Goal: Information Seeking & Learning: Learn about a topic

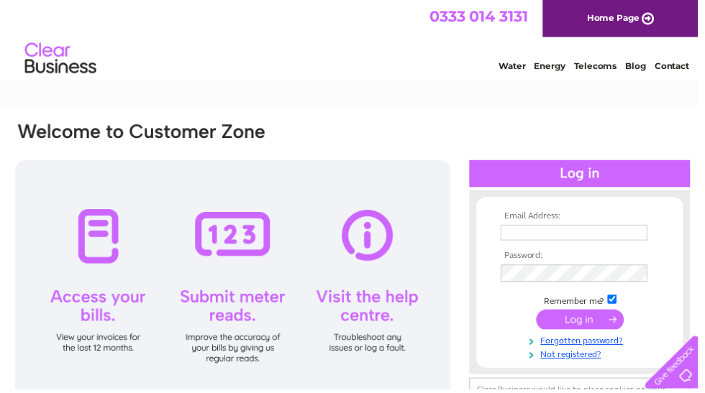
click at [620, 178] on div at bounding box center [585, 175] width 223 height 27
click at [554, 237] on input "text" at bounding box center [579, 235] width 148 height 16
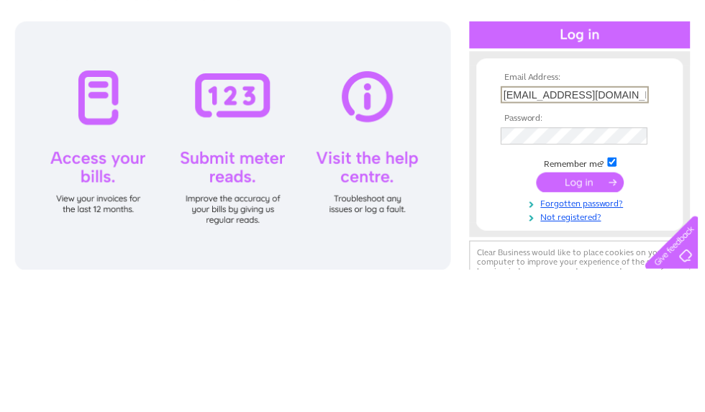
type input "Jongarrodhair@gmail.com"
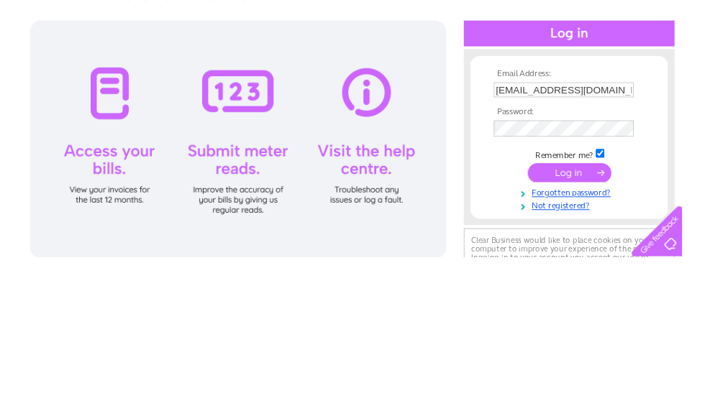
scroll to position [140, 0]
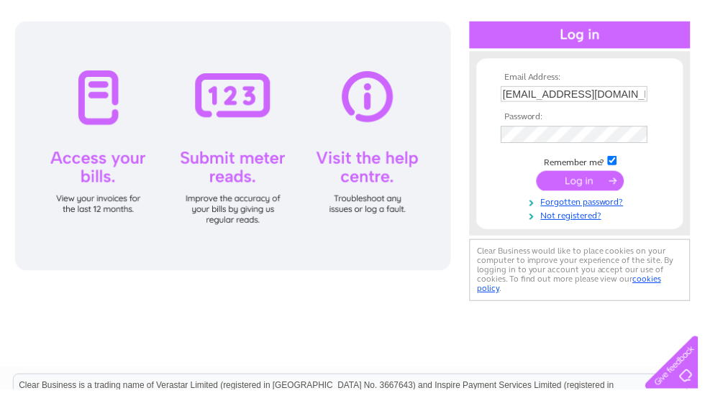
click at [588, 185] on input "submit" at bounding box center [585, 183] width 88 height 20
click at [585, 193] on input "submit" at bounding box center [585, 183] width 88 height 20
click at [533, 92] on input "Jongarrodhair@gmail.com" at bounding box center [579, 95] width 148 height 16
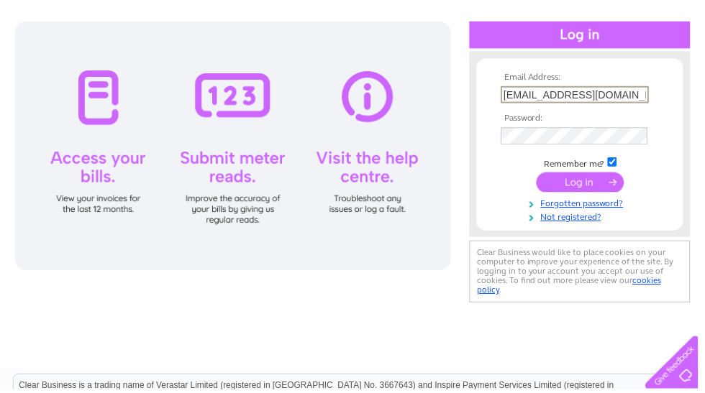
click at [596, 95] on input "Jongarrodhair@gmail.com" at bounding box center [580, 95] width 150 height 17
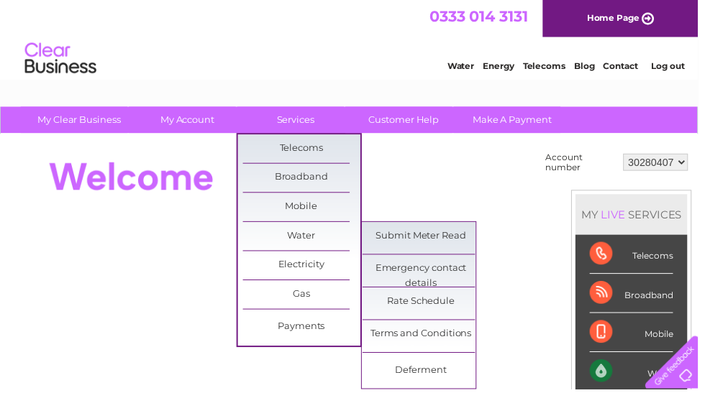
click at [435, 338] on link "Terms and Conditions" at bounding box center [425, 337] width 119 height 29
click at [453, 307] on link "Rate Schedule" at bounding box center [425, 304] width 119 height 29
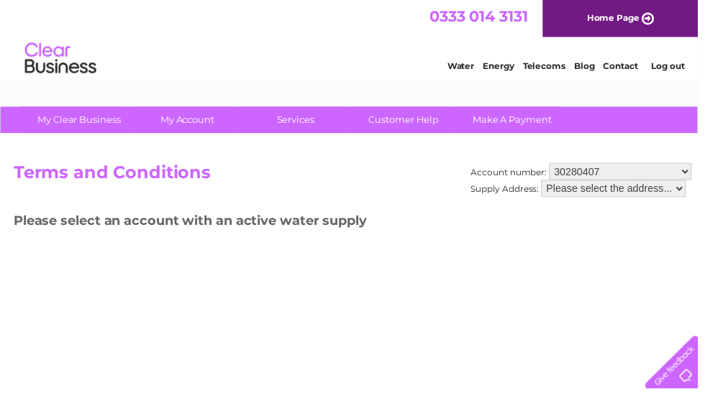
click at [667, 193] on select "Please select the address..." at bounding box center [619, 190] width 146 height 17
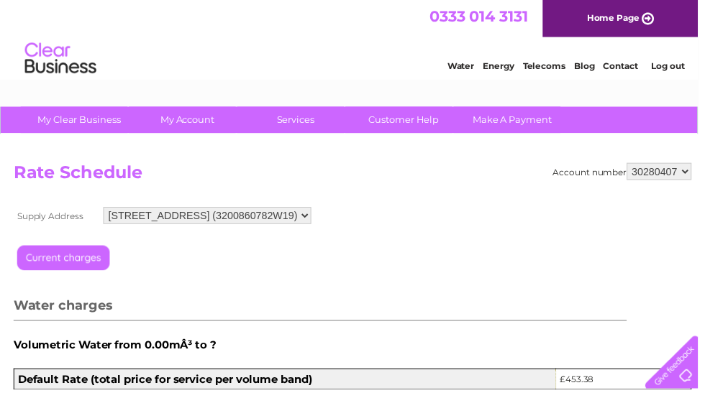
click at [83, 270] on input "button" at bounding box center [81, 266] width 129 height 36
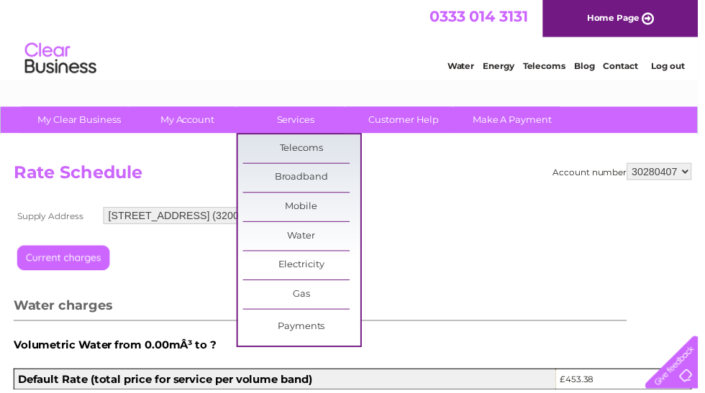
click at [340, 180] on link "Broadband" at bounding box center [304, 179] width 119 height 29
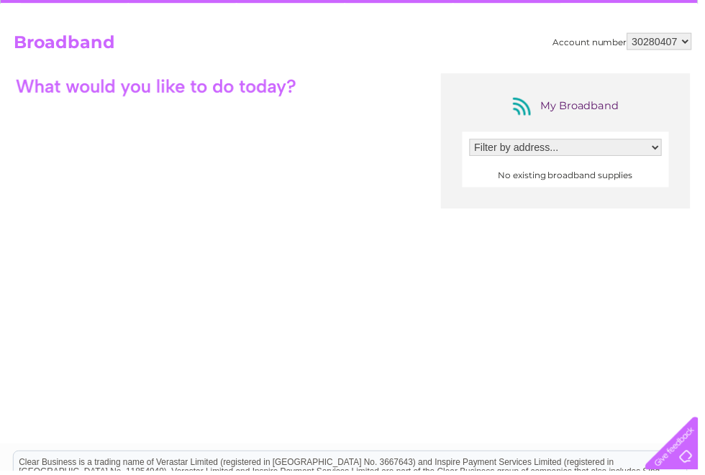
scroll to position [132, 0]
click at [675, 185] on div "My Broadband Filter by address... No existing broadband supplies" at bounding box center [571, 142] width 252 height 137
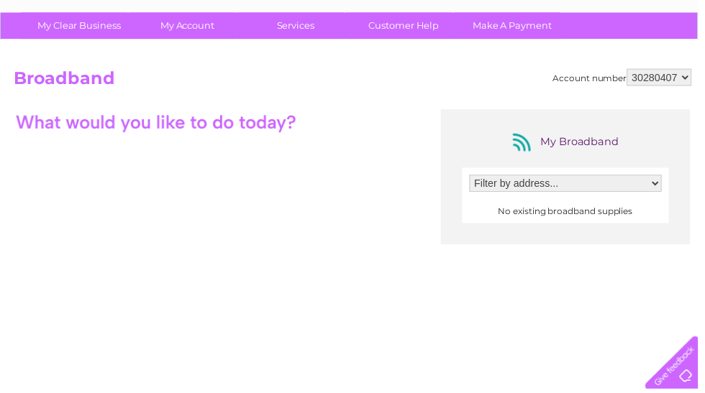
scroll to position [0, 0]
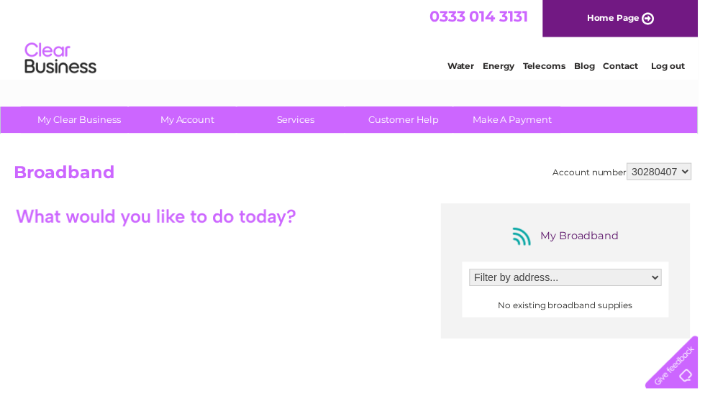
click at [631, 281] on select "Filter by address..." at bounding box center [571, 280] width 194 height 17
